Goal: Information Seeking & Learning: Learn about a topic

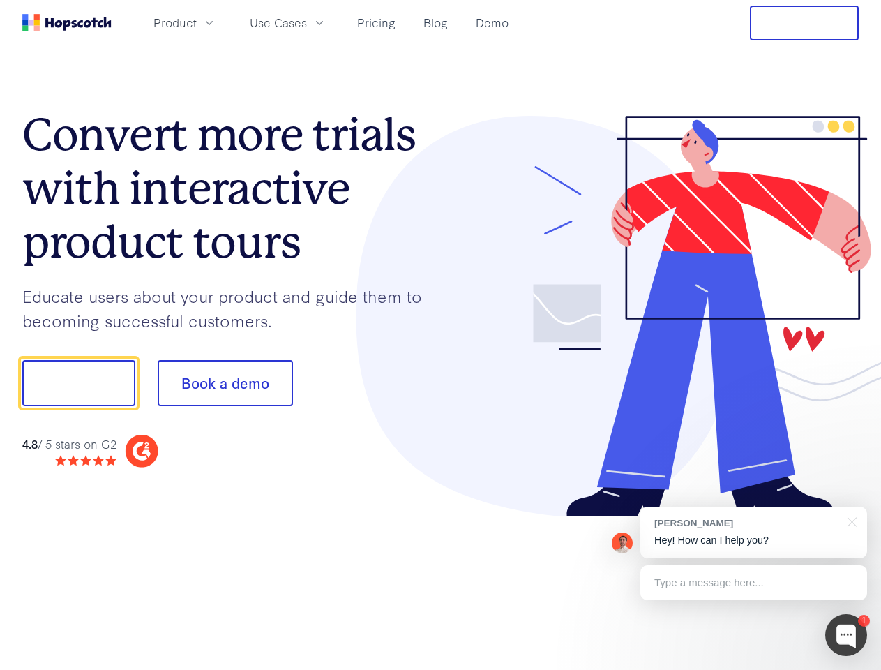
click at [441, 335] on div at bounding box center [650, 316] width 419 height 401
click at [197, 22] on span "Product" at bounding box center [174, 22] width 43 height 17
click at [307, 22] on span "Use Cases" at bounding box center [278, 22] width 57 height 17
click at [804, 23] on button "Free Trial" at bounding box center [804, 23] width 109 height 35
click at [78, 383] on button "Show me!" at bounding box center [78, 383] width 113 height 46
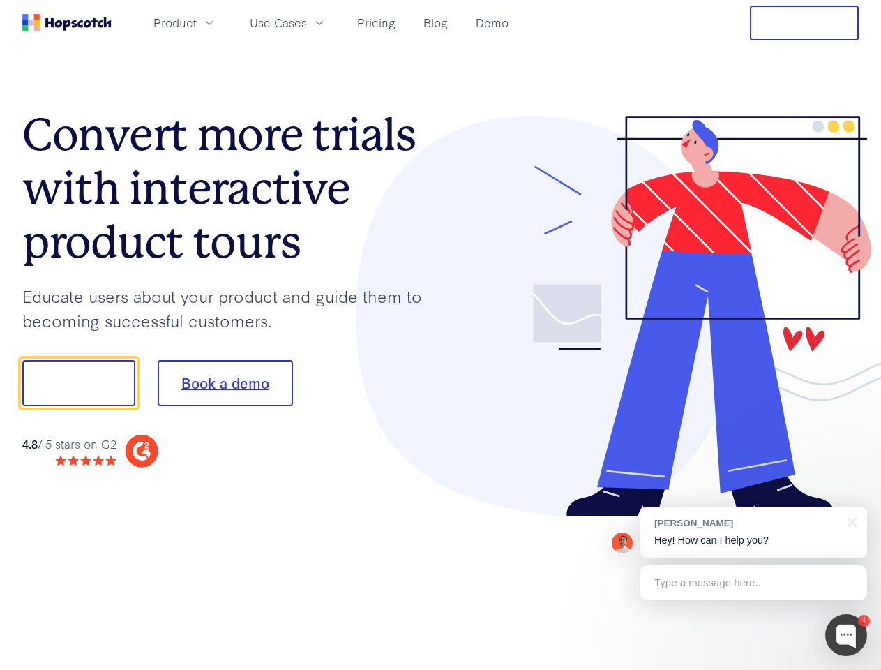
click at [225, 383] on button "Book a demo" at bounding box center [225, 383] width 135 height 46
click at [846, 635] on div at bounding box center [846, 635] width 42 height 42
click at [753, 532] on div "[PERSON_NAME] Hey! How can I help you?" at bounding box center [753, 532] width 227 height 52
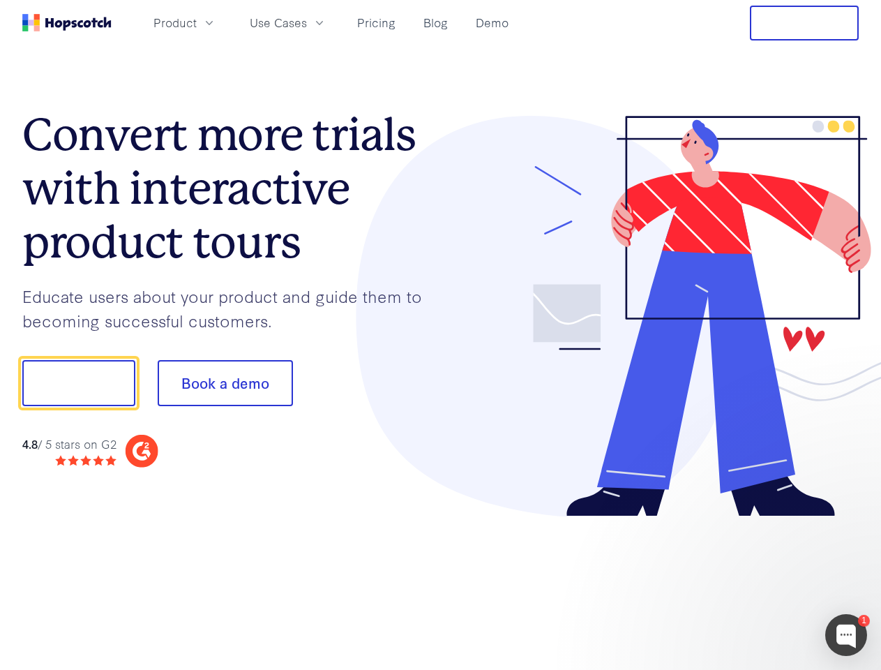
click at [850, 520] on div at bounding box center [737, 475] width 262 height 278
click at [753, 583] on div at bounding box center [737, 475] width 262 height 278
